Goal: Information Seeking & Learning: Compare options

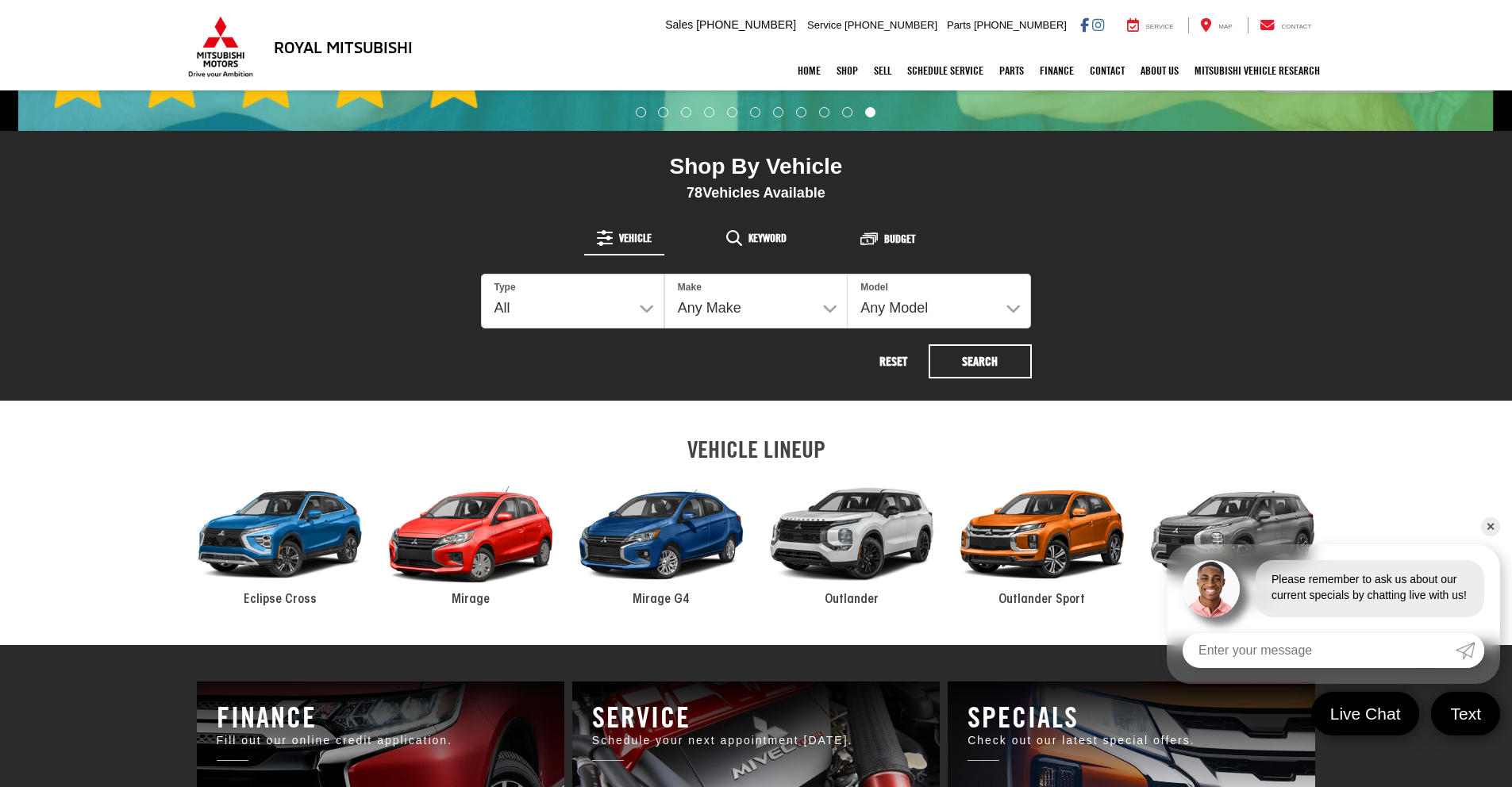
scroll to position [595, 0]
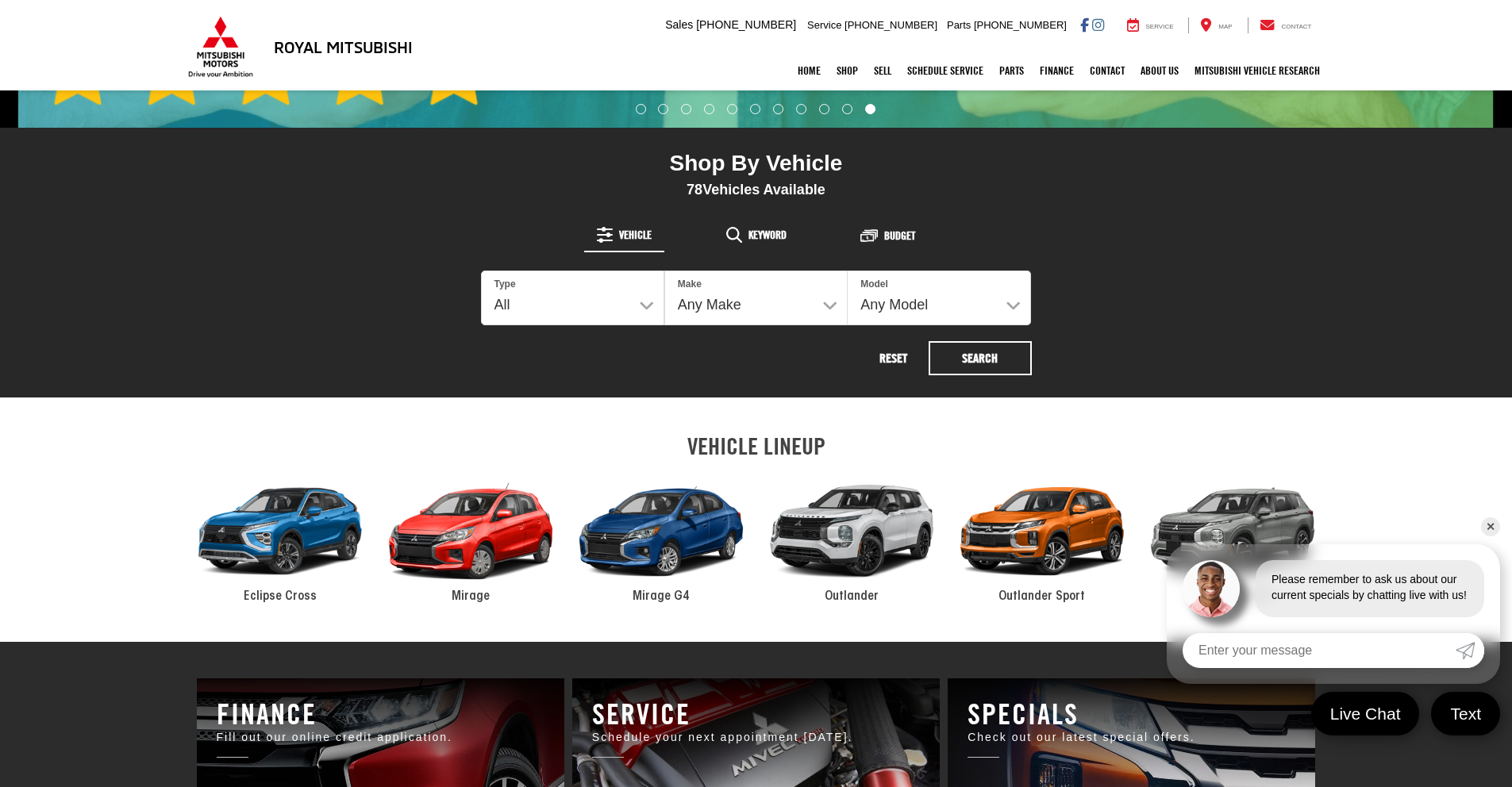
click at [1491, 530] on link "✕" at bounding box center [1490, 526] width 19 height 19
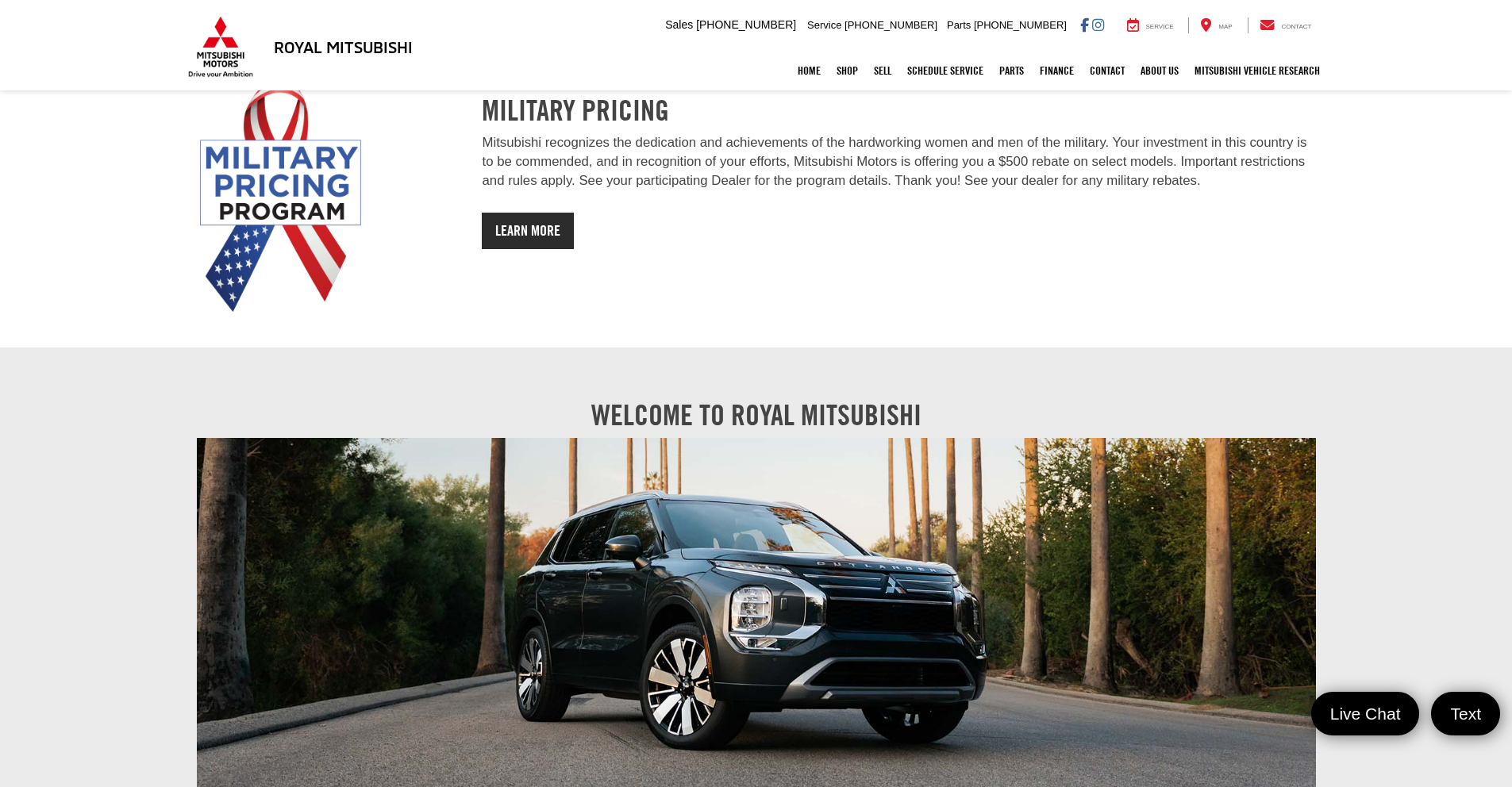
scroll to position [2499, 0]
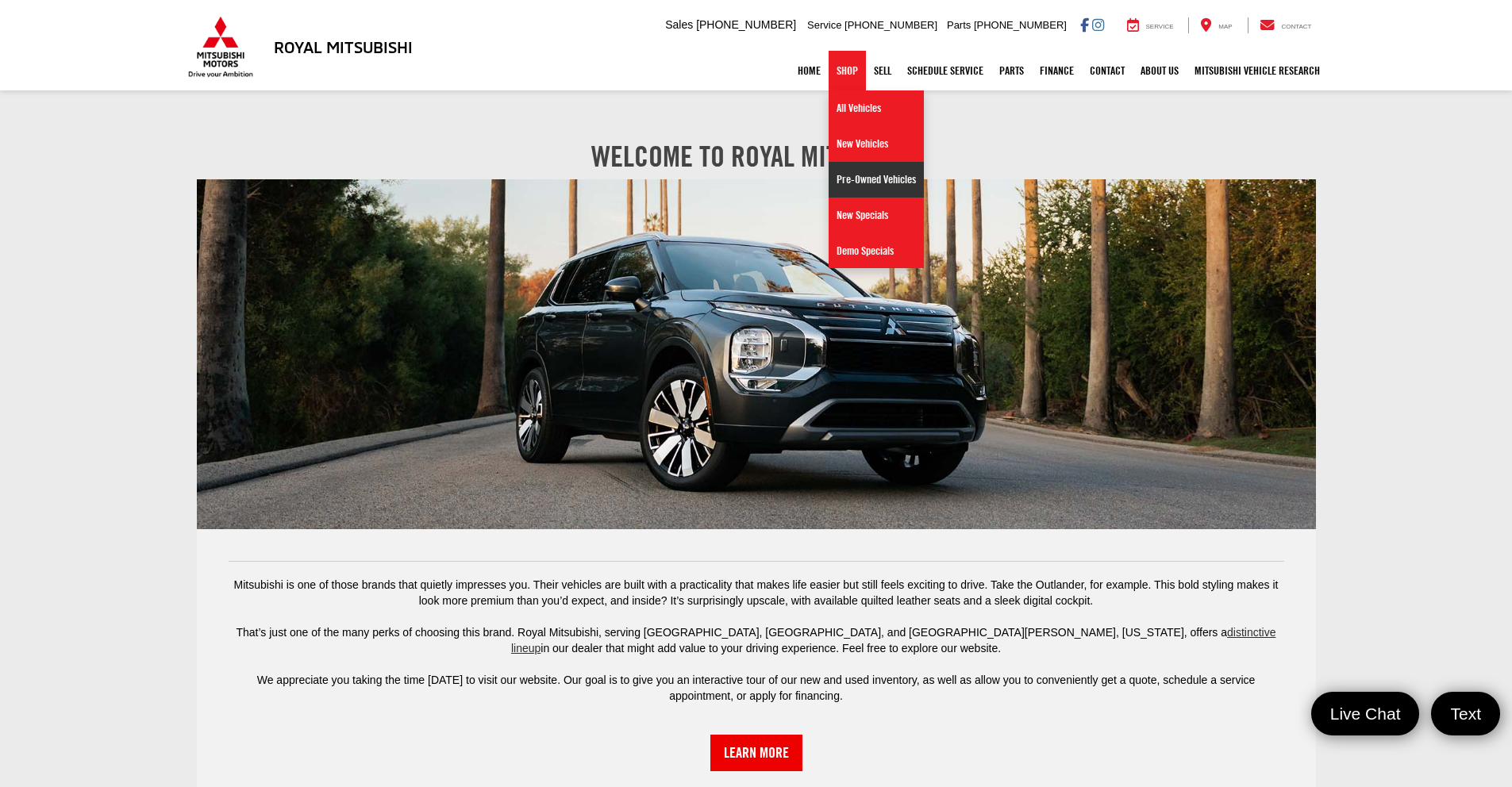
click at [860, 181] on link "Pre-Owned Vehicles" at bounding box center [876, 180] width 95 height 36
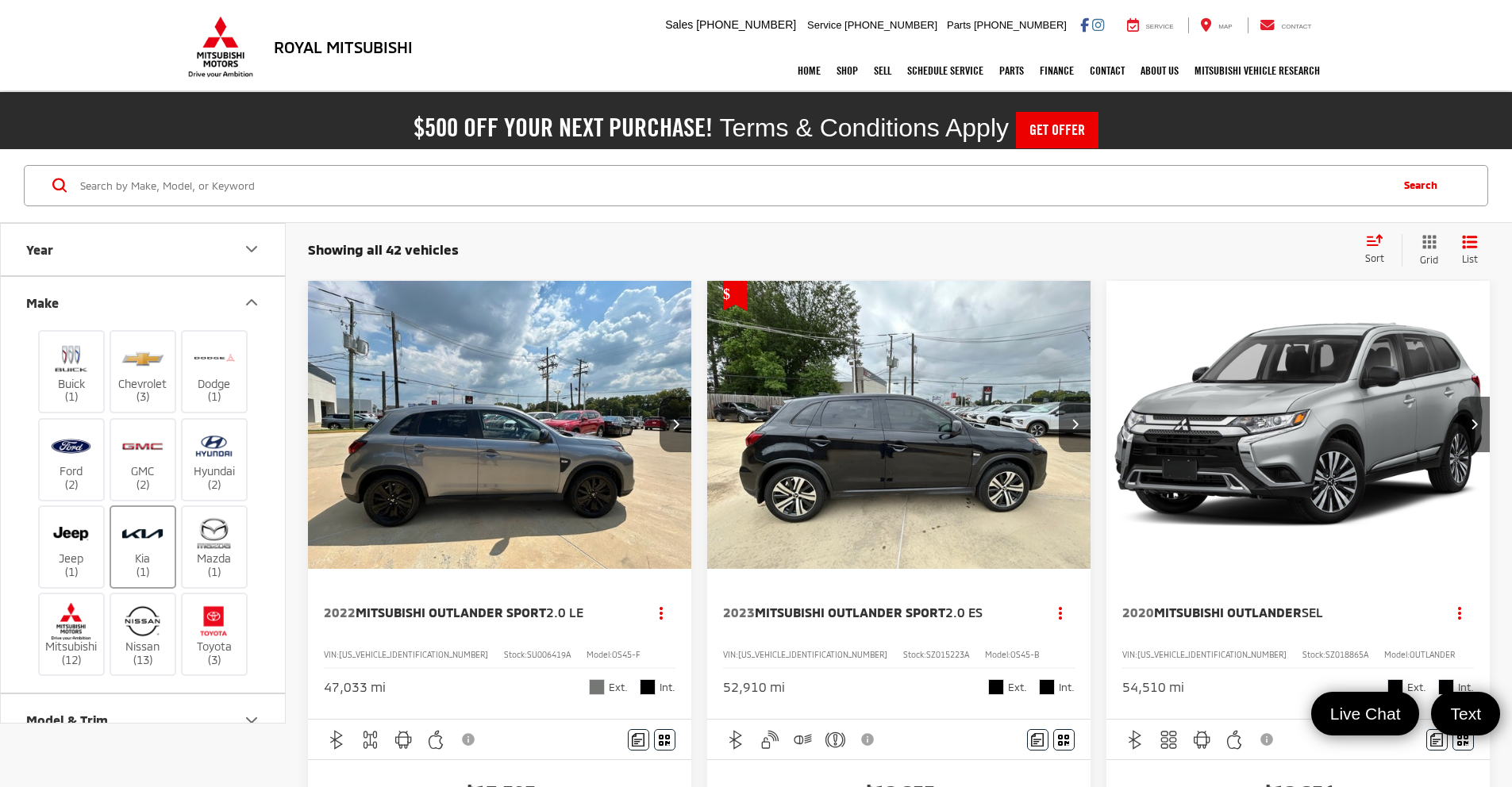
click at [147, 535] on img at bounding box center [142, 533] width 44 height 37
click at [0, 0] on input "Kia (1)" at bounding box center [0, 0] width 0 height 0
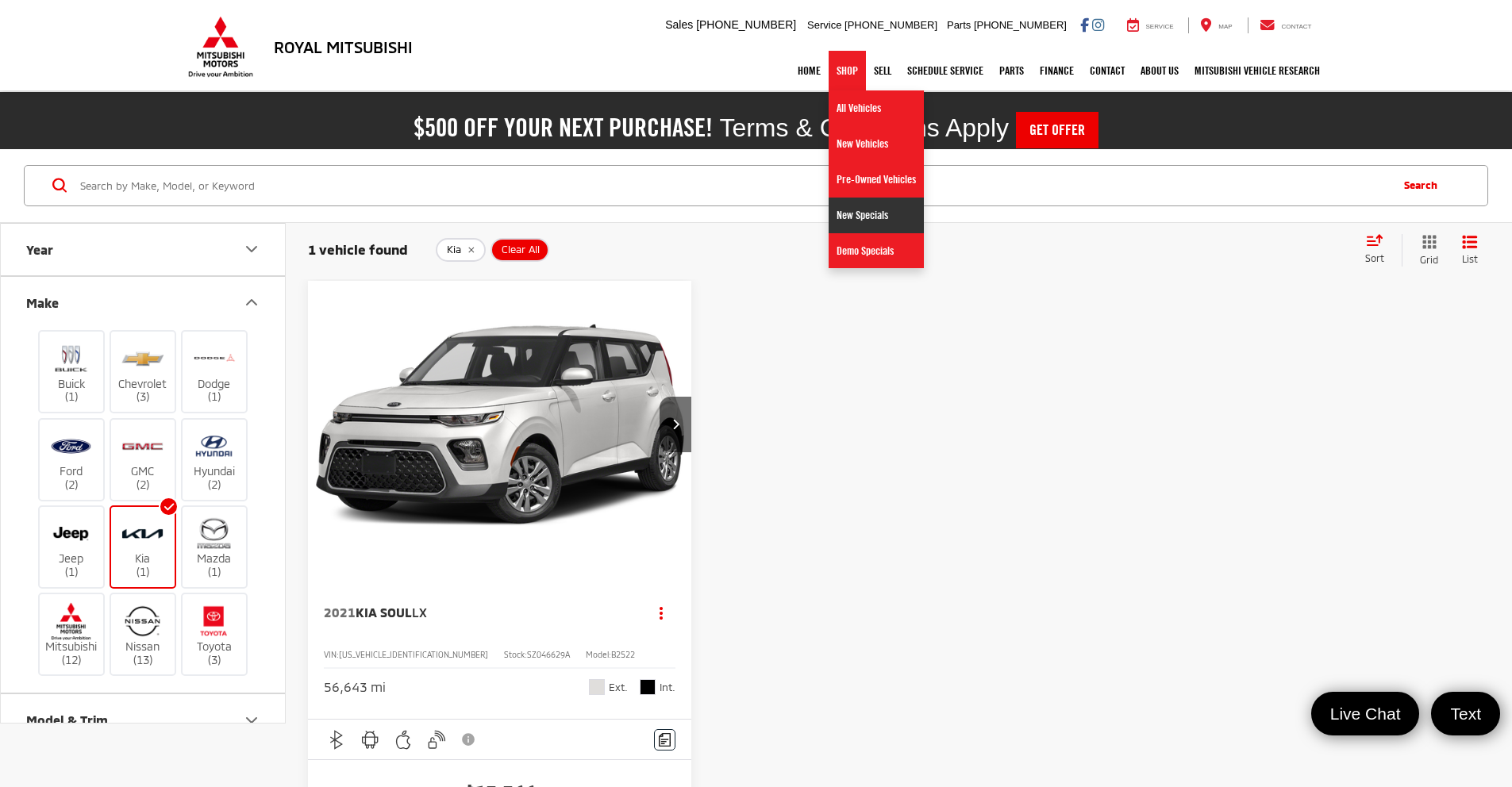
click at [845, 218] on link "New Specials" at bounding box center [876, 215] width 95 height 36
